Goal: Task Accomplishment & Management: Use online tool/utility

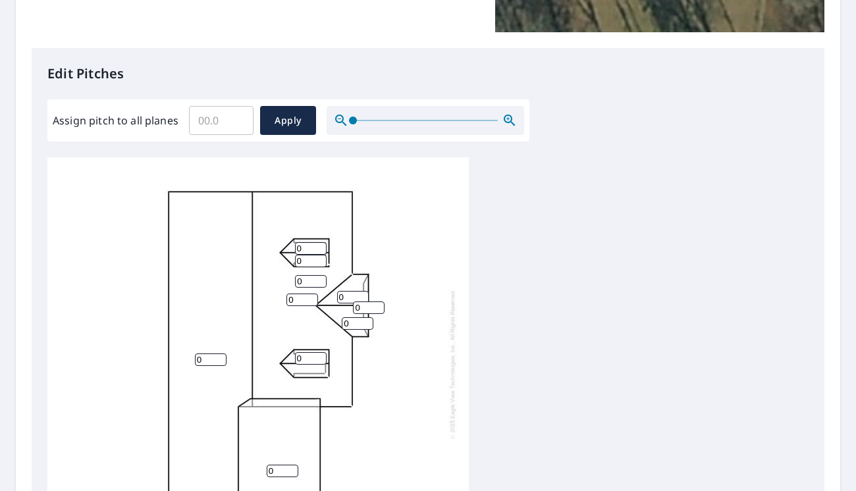
scroll to position [329, 0]
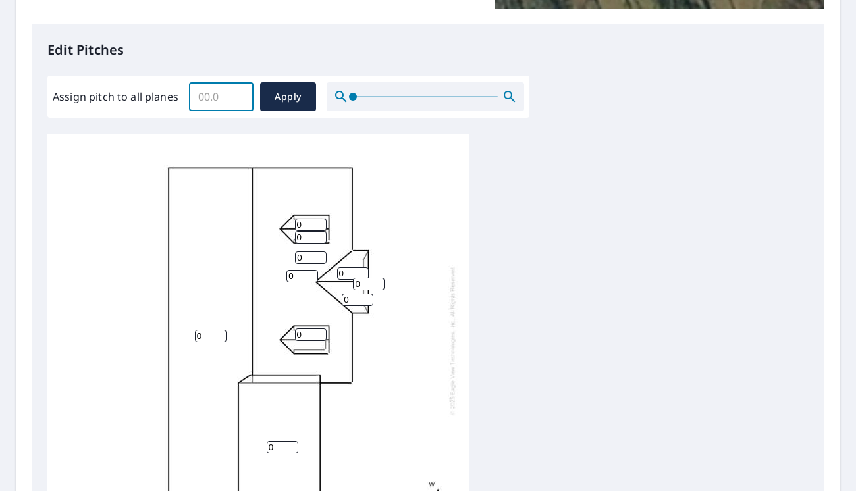
click at [229, 88] on input "Assign pitch to all planes" at bounding box center [221, 96] width 65 height 37
type input "11"
click at [271, 96] on span "Apply" at bounding box center [288, 97] width 35 height 16
type input "11"
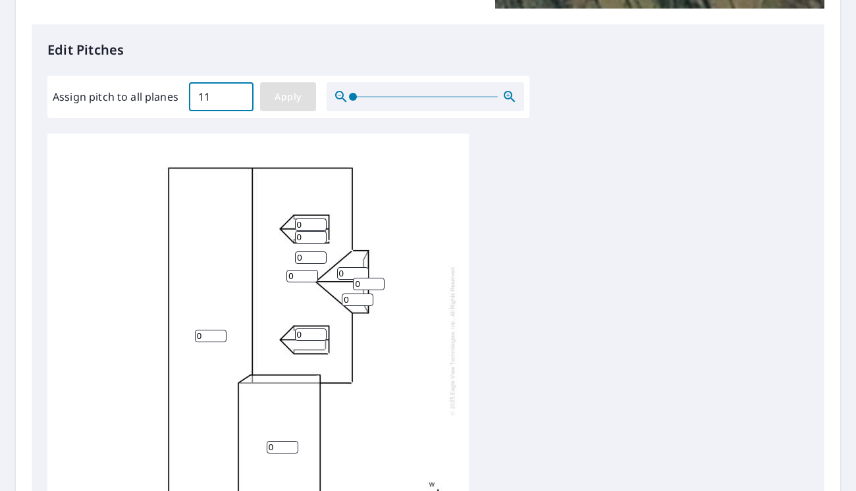
type input "11"
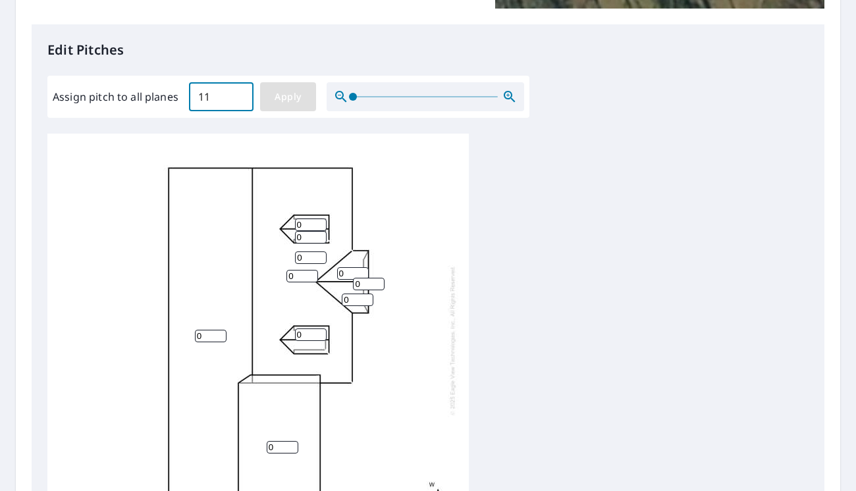
type input "11"
click at [313, 223] on input "11" at bounding box center [311, 225] width 32 height 13
type input "10"
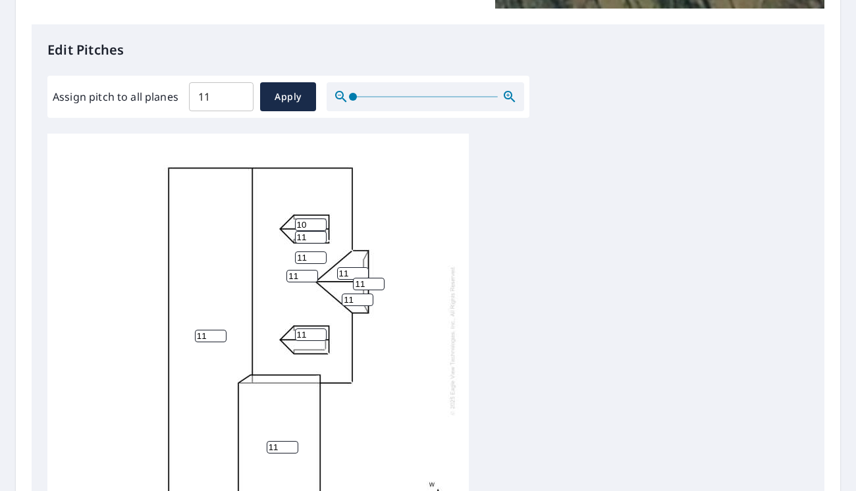
click at [318, 227] on input "10" at bounding box center [311, 225] width 32 height 13
click at [324, 240] on input "11" at bounding box center [311, 237] width 32 height 13
type input "10"
click at [321, 240] on input "10" at bounding box center [311, 237] width 32 height 13
type input "10"
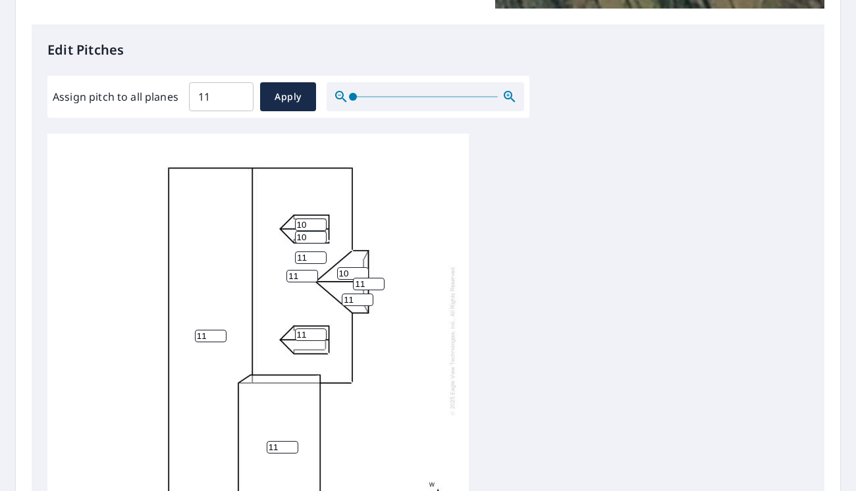
click at [361, 275] on input "10" at bounding box center [353, 273] width 32 height 13
type input "10"
click at [377, 288] on input "10" at bounding box center [369, 284] width 32 height 13
type input "10"
click at [366, 300] on input "10" at bounding box center [358, 300] width 32 height 13
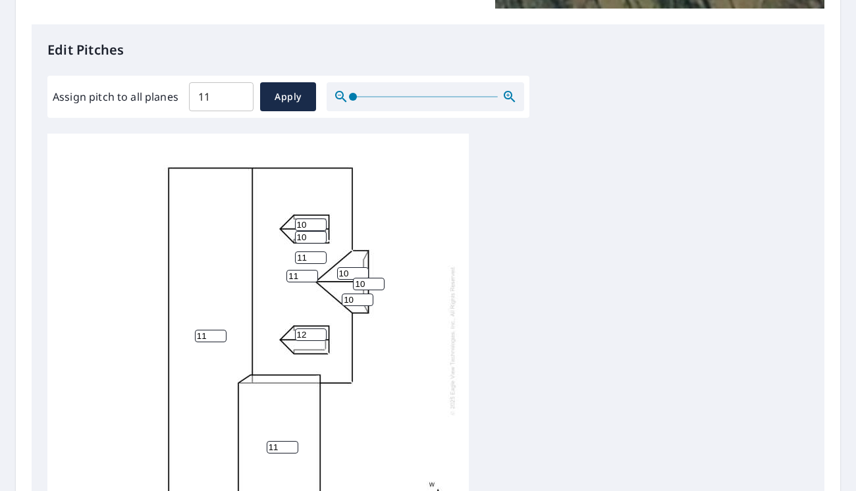
click at [316, 335] on input "12" at bounding box center [311, 335] width 32 height 13
click at [320, 339] on input "11" at bounding box center [311, 335] width 32 height 13
type input "10"
click at [320, 339] on input "10" at bounding box center [311, 335] width 32 height 13
click at [308, 349] on div "11 11 11 10 10 11 10 10 10 10" at bounding box center [258, 341] width 422 height 414
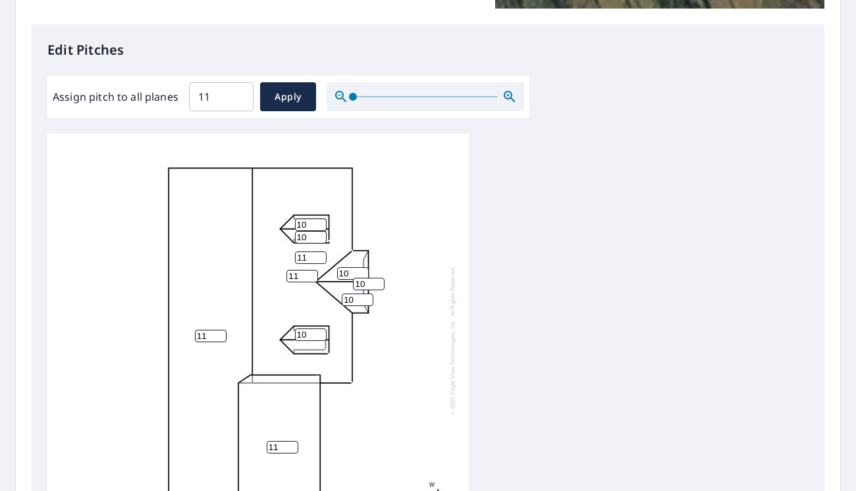
scroll to position [13, 0]
click at [314, 335] on div "11 11 11 10 10 11 10 10 10 10" at bounding box center [258, 337] width 422 height 414
click at [646, 190] on div "11 11 11 10 10 11 10 10 10 10" at bounding box center [428, 341] width 762 height 414
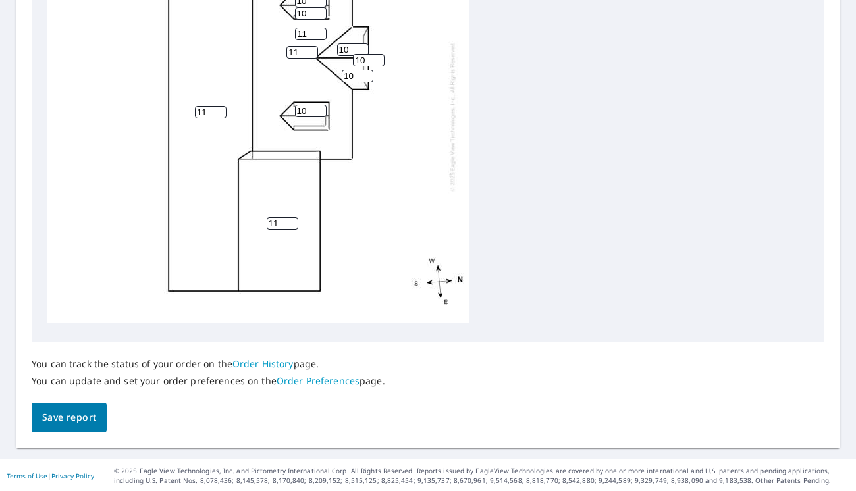
scroll to position [551, 0]
click at [82, 412] on span "Save report" at bounding box center [69, 417] width 54 height 16
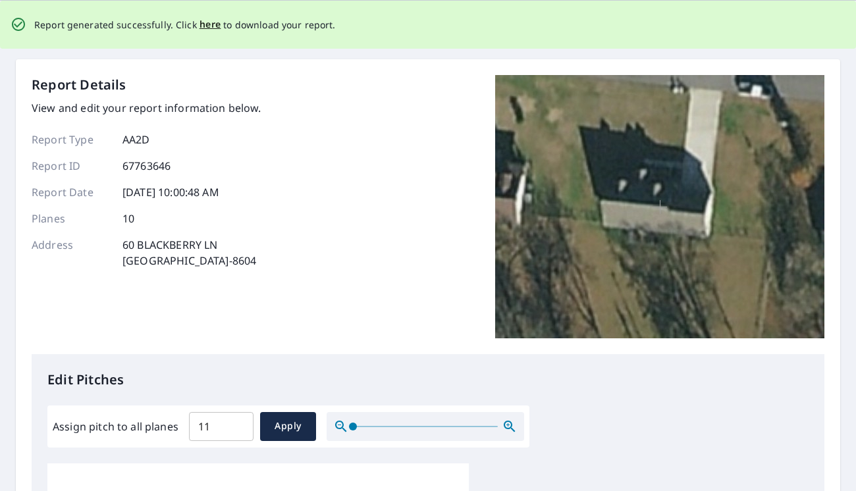
scroll to position [0, 0]
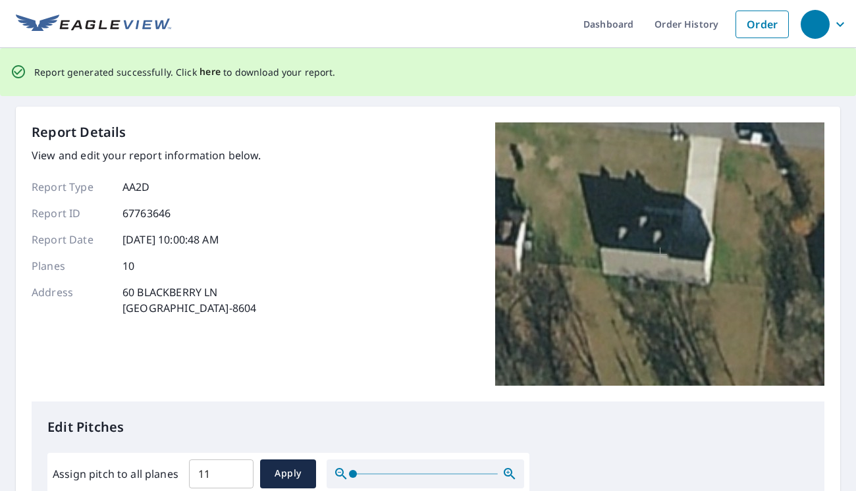
click at [204, 70] on span "here" at bounding box center [211, 72] width 22 height 16
